Goal: Task Accomplishment & Management: Use online tool/utility

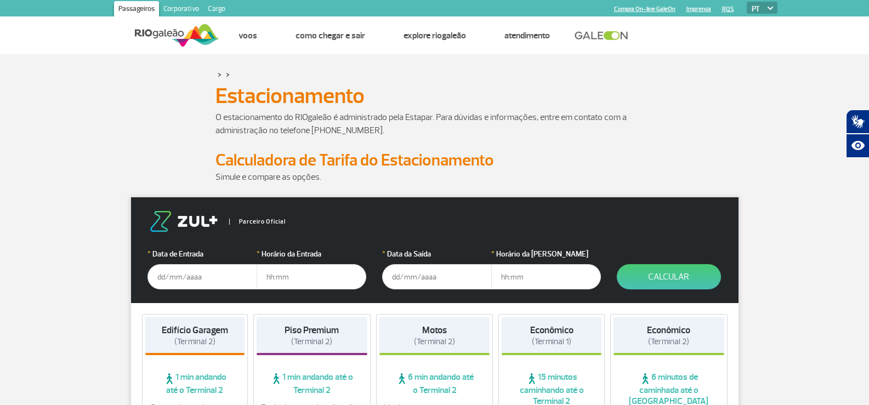
drag, startPoint x: 201, startPoint y: 98, endPoint x: 375, endPoint y: 178, distance: 191.4
copy app-paragraphs "Estacionamento Estacionamento O estacionamento do RIOgaleão é administrado pela…"
click at [196, 273] on input "text" at bounding box center [203, 276] width 110 height 25
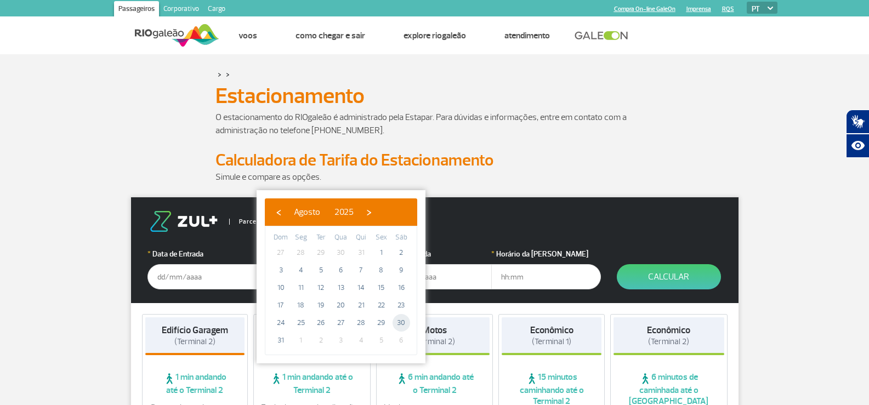
drag, startPoint x: 393, startPoint y: 327, endPoint x: 399, endPoint y: 321, distance: 8.2
click at [399, 321] on span "30" at bounding box center [402, 323] width 18 height 18
type input "[DATE]"
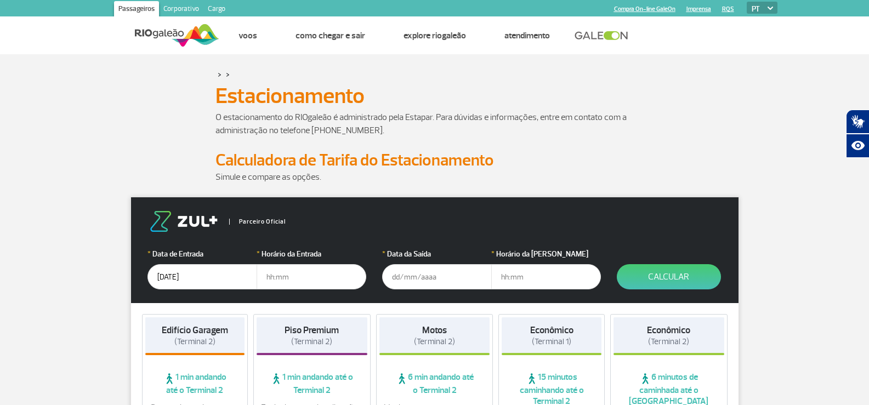
click at [315, 266] on input "text" at bounding box center [312, 276] width 110 height 25
click at [293, 280] on input "text" at bounding box center [312, 276] width 110 height 25
click at [296, 278] on input "text" at bounding box center [312, 276] width 110 height 25
click at [432, 278] on input "text" at bounding box center [437, 276] width 110 height 25
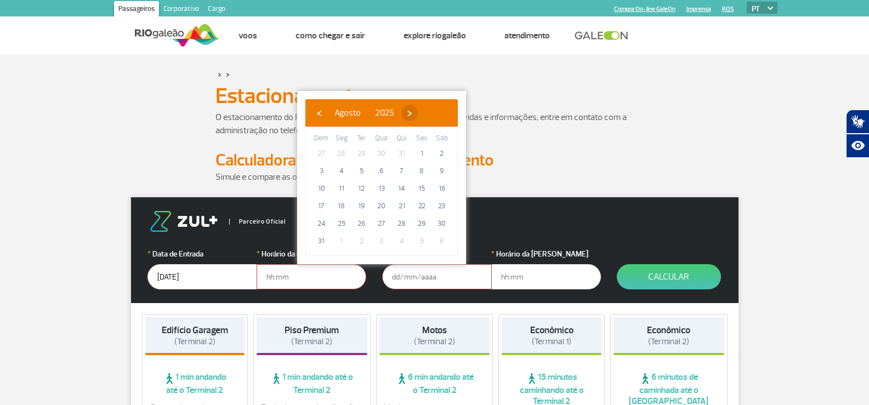
click at [418, 108] on span "›" at bounding box center [410, 113] width 16 height 16
click at [422, 153] on span "5" at bounding box center [422, 154] width 18 height 18
type input "[DATE]"
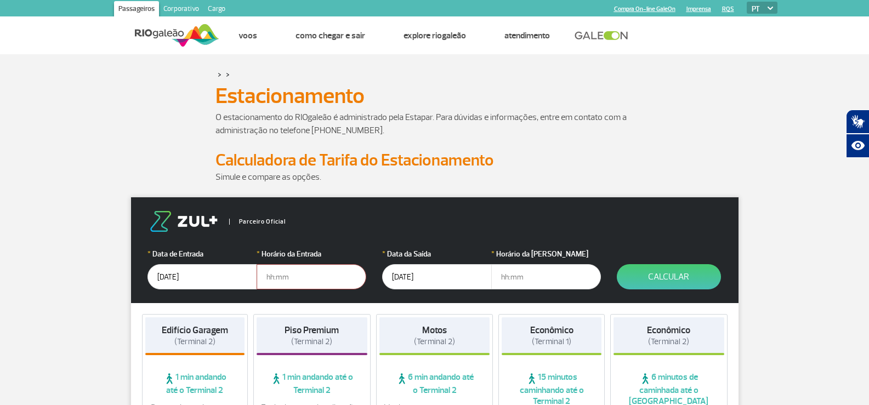
click at [302, 272] on input "text" at bounding box center [312, 276] width 110 height 25
click at [292, 282] on input "text" at bounding box center [312, 276] width 110 height 25
drag, startPoint x: 299, startPoint y: 287, endPoint x: 312, endPoint y: 290, distance: 12.9
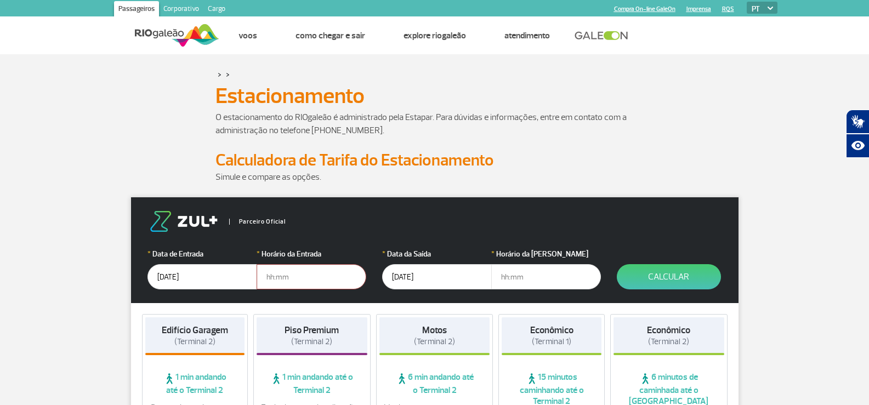
click at [307, 295] on form "Parceiro Oficial * Data de Entrada [DATE] * Horário da Entrada * Data da Saída …" at bounding box center [435, 250] width 608 height 106
type input "05:00"
click at [527, 280] on input "text" at bounding box center [546, 276] width 110 height 25
type input "22:00"
click at [658, 276] on button "Calcular" at bounding box center [669, 276] width 104 height 25
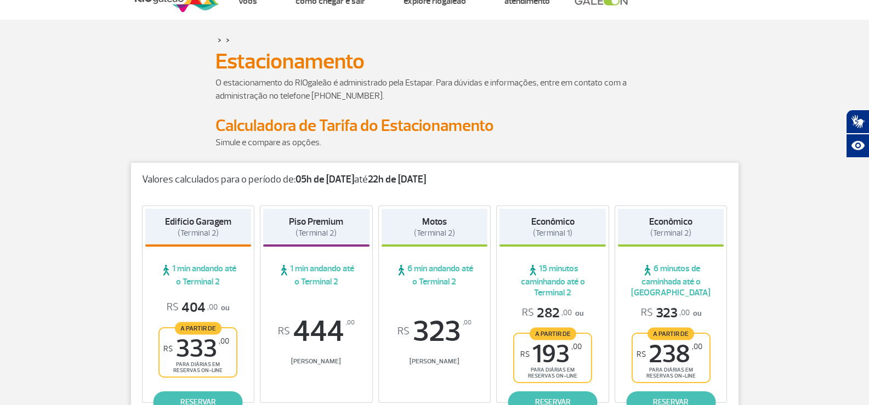
scroll to position [165, 0]
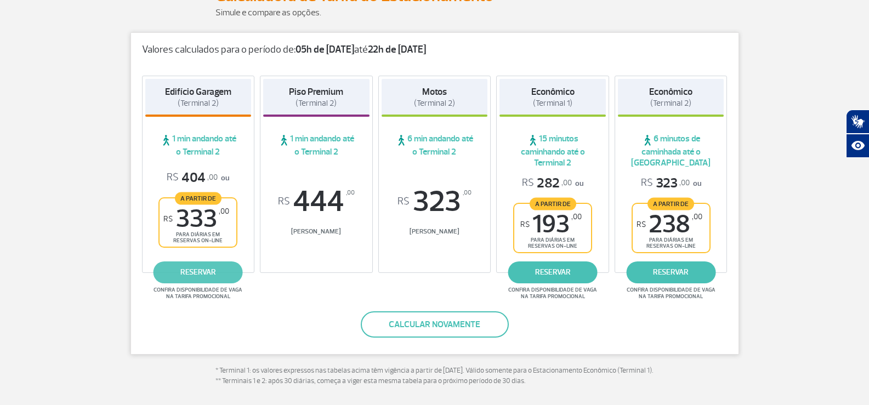
click at [206, 268] on link "reservar" at bounding box center [198, 273] width 89 height 22
